Goal: Information Seeking & Learning: Learn about a topic

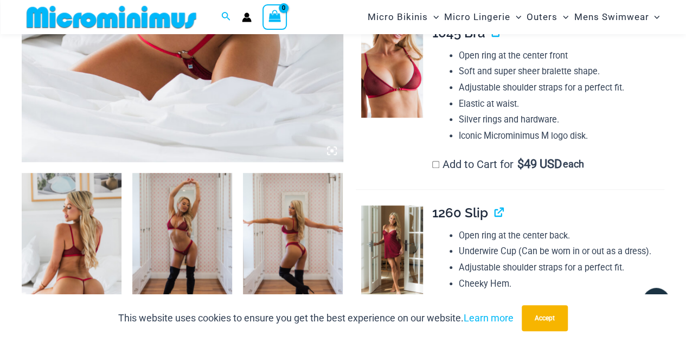
scroll to position [479, 0]
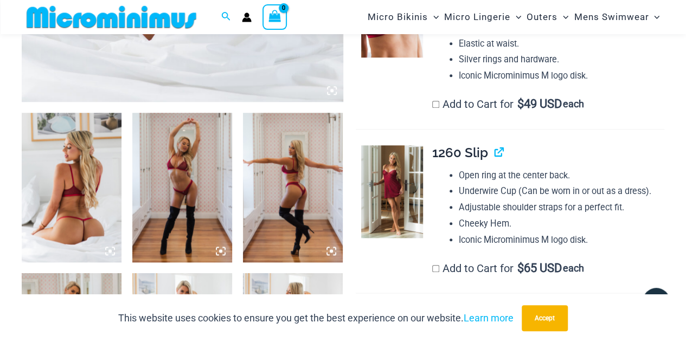
click at [54, 194] on img at bounding box center [72, 188] width 100 height 150
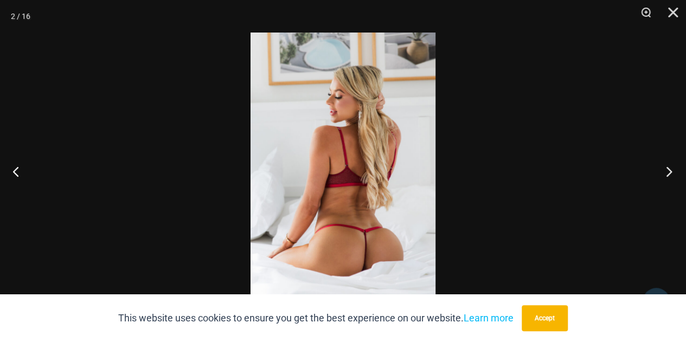
click at [669, 171] on button "Next" at bounding box center [665, 171] width 41 height 54
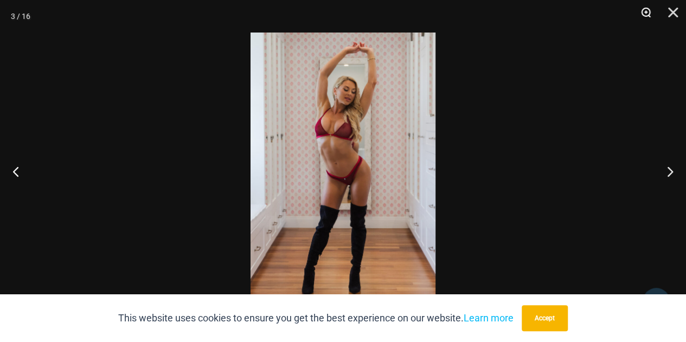
click at [646, 6] on button "Zoom" at bounding box center [641, 16] width 27 height 33
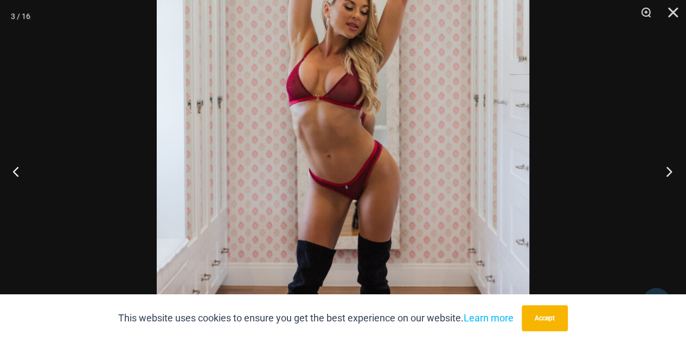
click at [669, 173] on button "Next" at bounding box center [665, 171] width 41 height 54
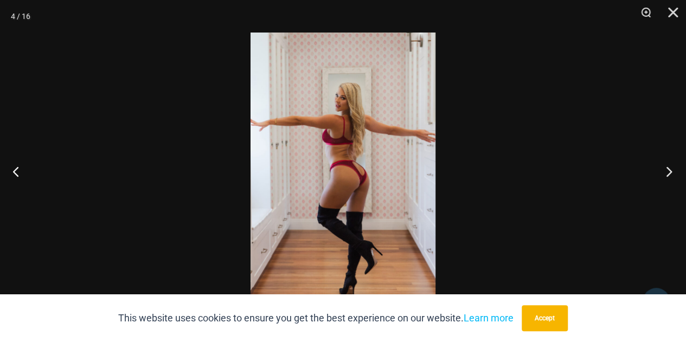
click at [669, 173] on button "Next" at bounding box center [665, 171] width 41 height 54
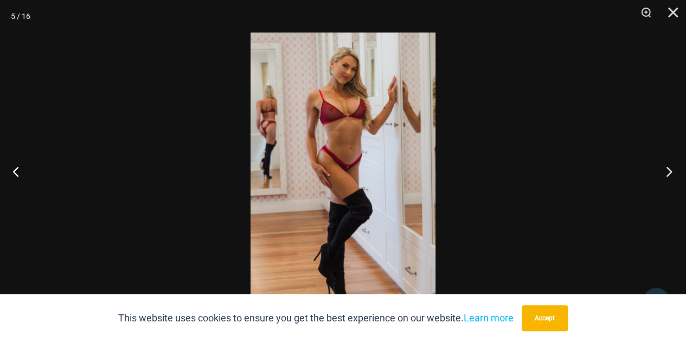
click at [669, 173] on button "Next" at bounding box center [665, 171] width 41 height 54
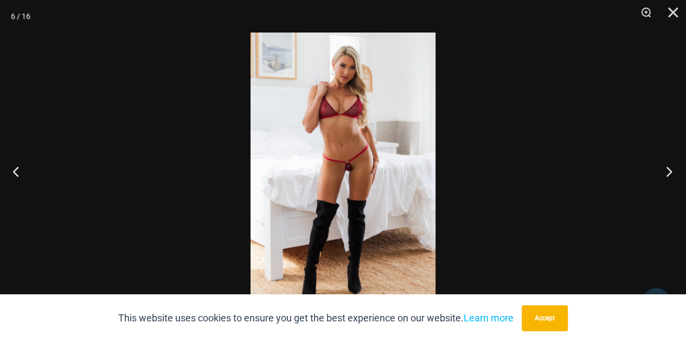
click at [669, 173] on button "Next" at bounding box center [665, 171] width 41 height 54
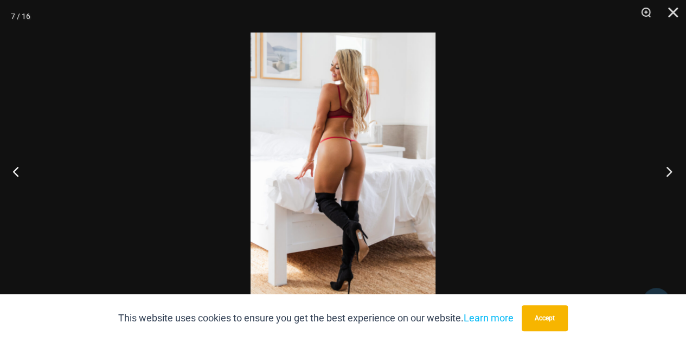
click at [672, 174] on button "Next" at bounding box center [665, 171] width 41 height 54
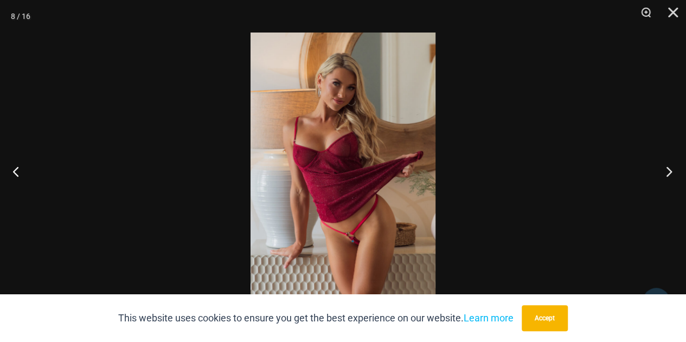
click at [672, 174] on button "Next" at bounding box center [665, 171] width 41 height 54
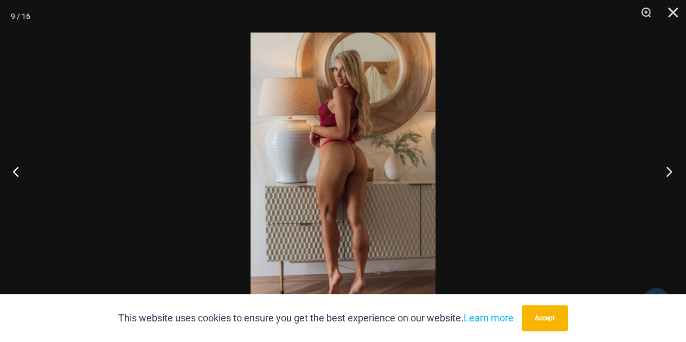
click at [672, 174] on button "Next" at bounding box center [665, 171] width 41 height 54
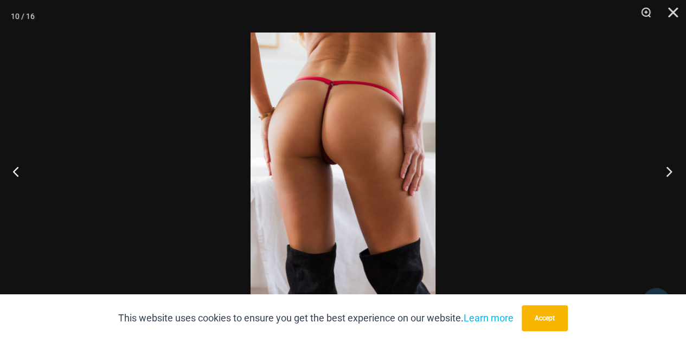
click at [672, 174] on button "Next" at bounding box center [665, 171] width 41 height 54
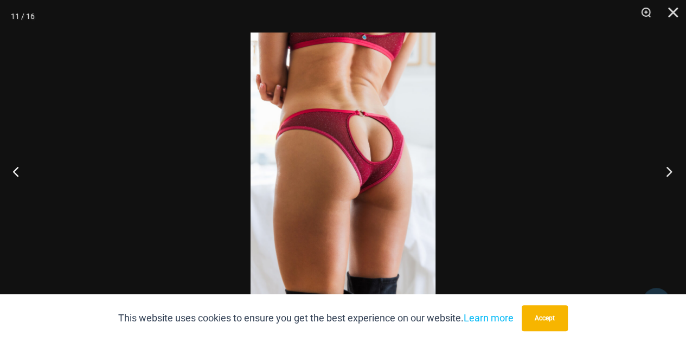
click at [672, 174] on button "Next" at bounding box center [665, 171] width 41 height 54
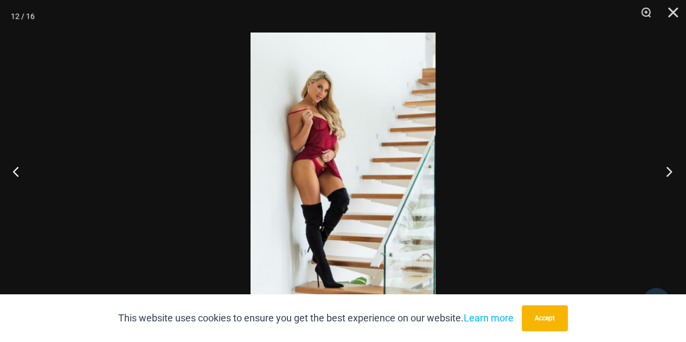
click at [672, 174] on button "Next" at bounding box center [665, 171] width 41 height 54
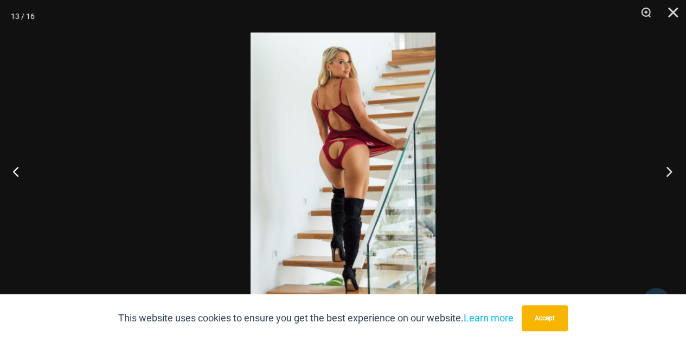
click at [672, 174] on button "Next" at bounding box center [665, 171] width 41 height 54
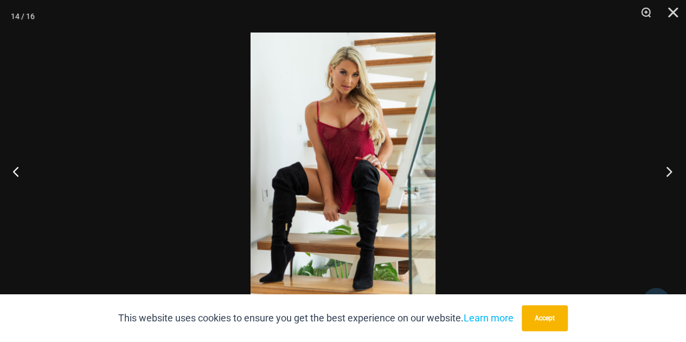
click at [672, 174] on button "Next" at bounding box center [665, 171] width 41 height 54
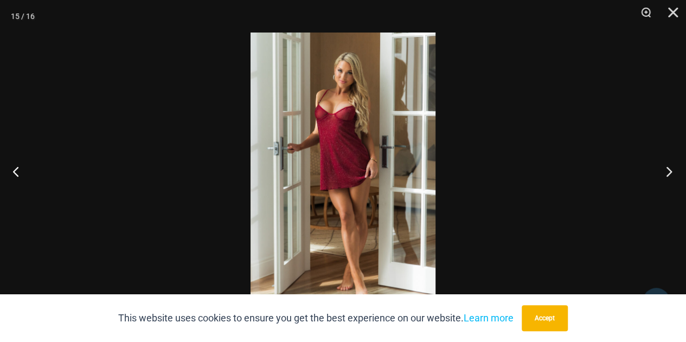
click at [672, 174] on button "Next" at bounding box center [665, 171] width 41 height 54
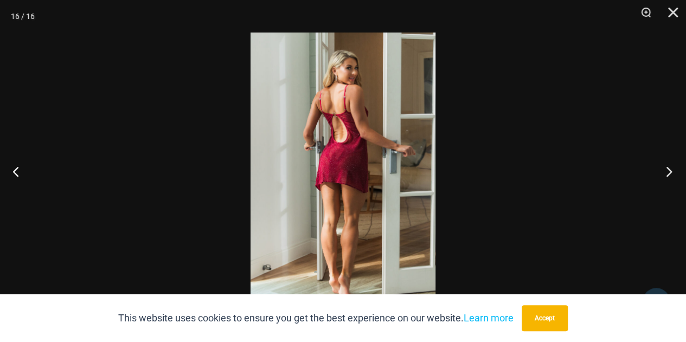
click at [672, 174] on button "Next" at bounding box center [665, 171] width 41 height 54
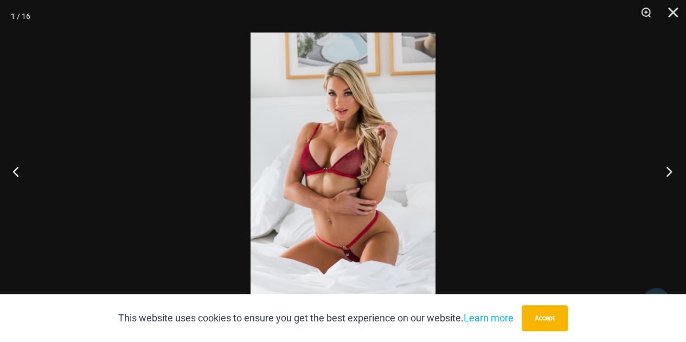
click at [672, 174] on button "Next" at bounding box center [665, 171] width 41 height 54
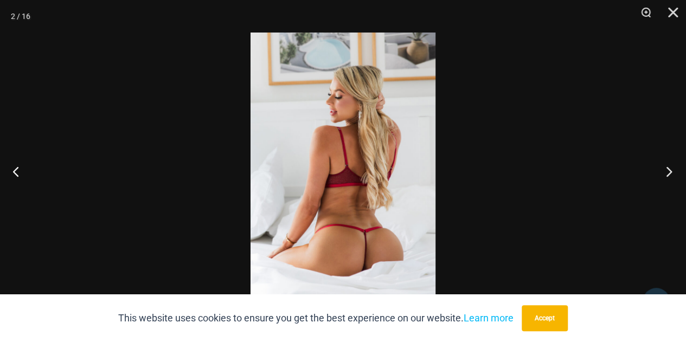
click at [672, 174] on button "Next" at bounding box center [665, 171] width 41 height 54
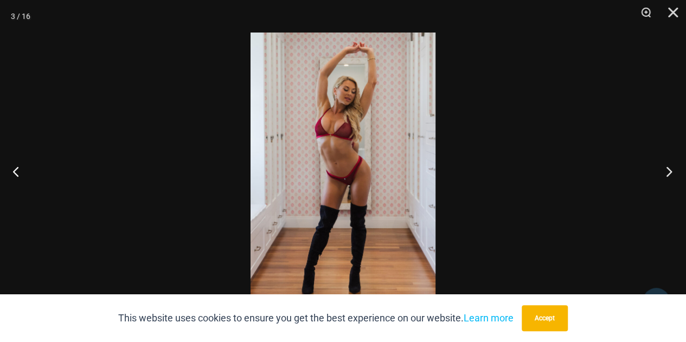
click at [672, 174] on button "Next" at bounding box center [665, 171] width 41 height 54
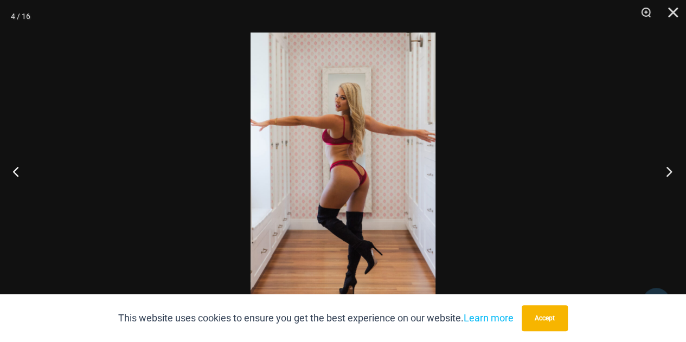
click at [672, 174] on button "Next" at bounding box center [665, 171] width 41 height 54
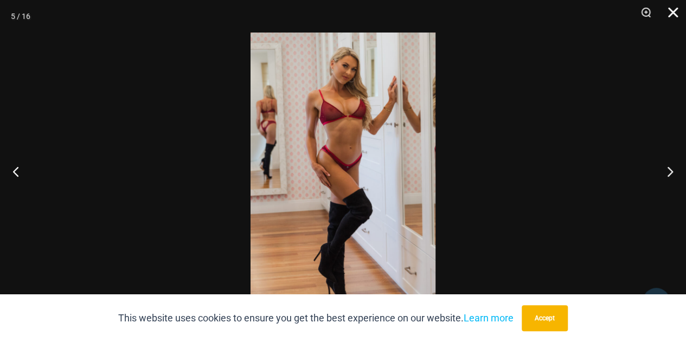
click at [670, 9] on button "Close" at bounding box center [668, 16] width 27 height 33
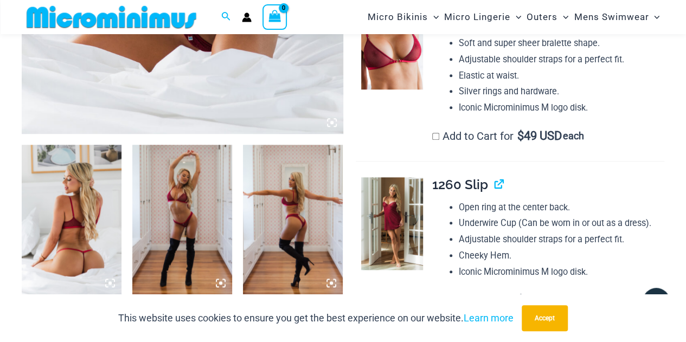
scroll to position [316, 0]
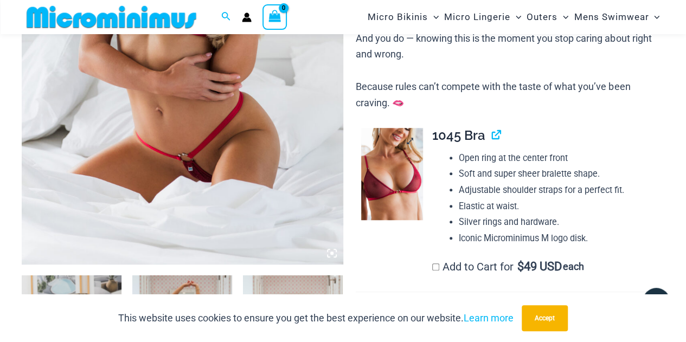
click at [366, 169] on img at bounding box center [392, 174] width 62 height 93
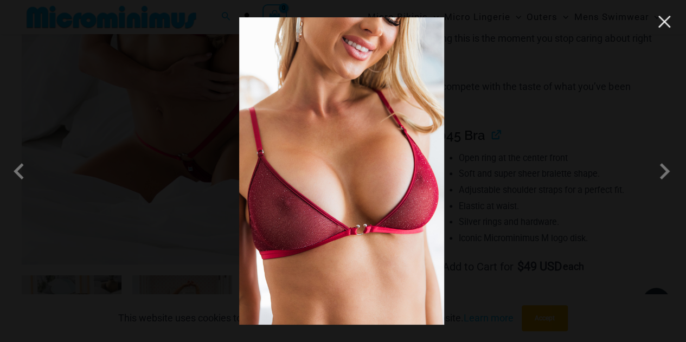
click at [667, 22] on button "Close" at bounding box center [664, 22] width 16 height 16
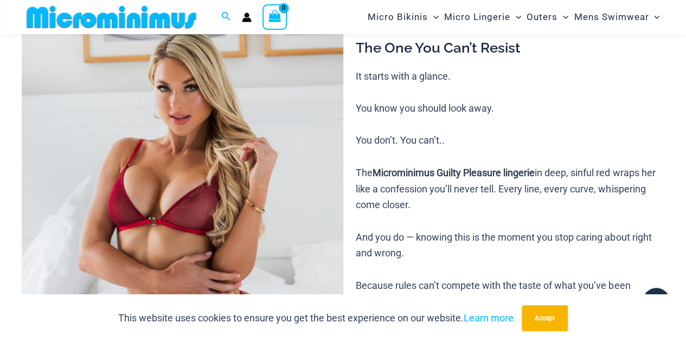
scroll to position [0, 0]
